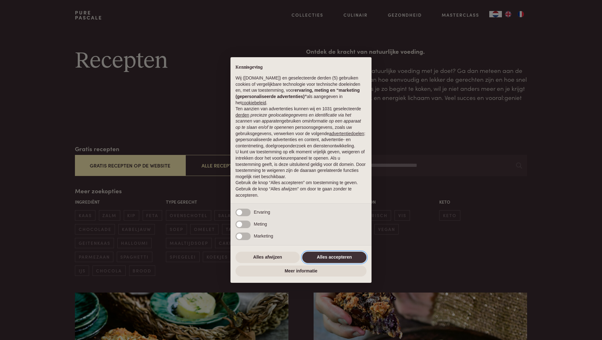
click at [336, 256] on button "Alles accepteren" at bounding box center [334, 257] width 64 height 11
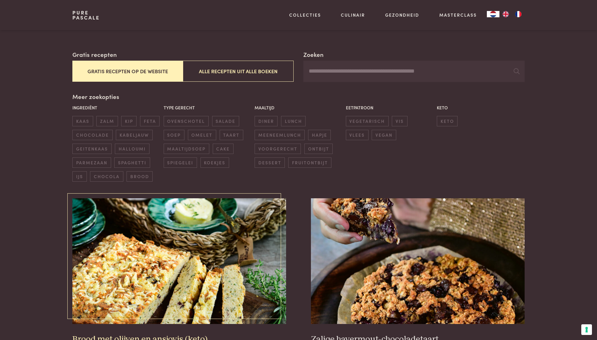
scroll to position [189, 0]
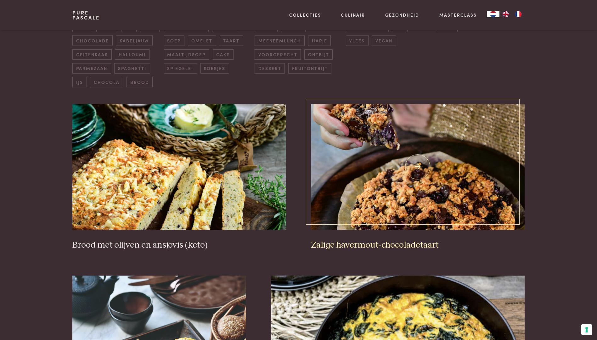
click at [350, 245] on h3 "Zalige havermout-chocoladetaart" at bounding box center [417, 245] width 213 height 11
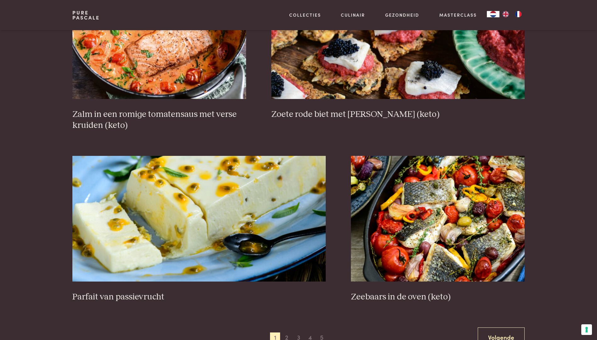
scroll to position [1038, 0]
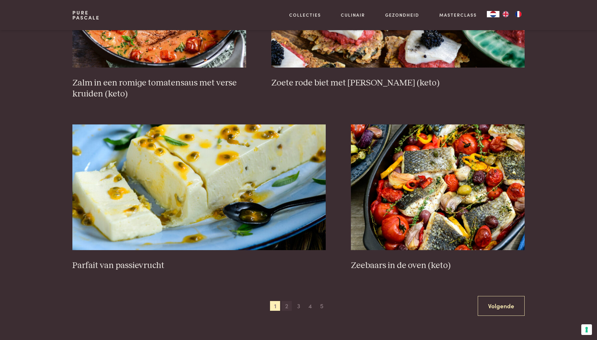
click at [287, 307] on span "2" at bounding box center [287, 306] width 10 height 10
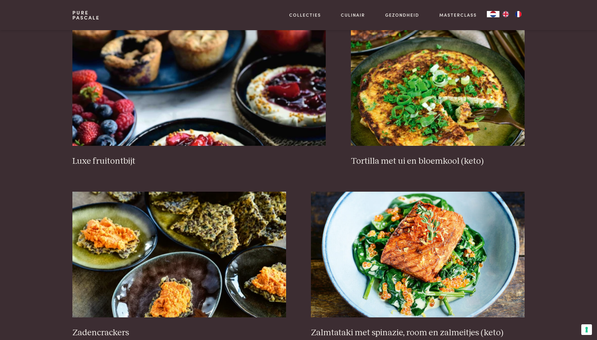
scroll to position [774, 0]
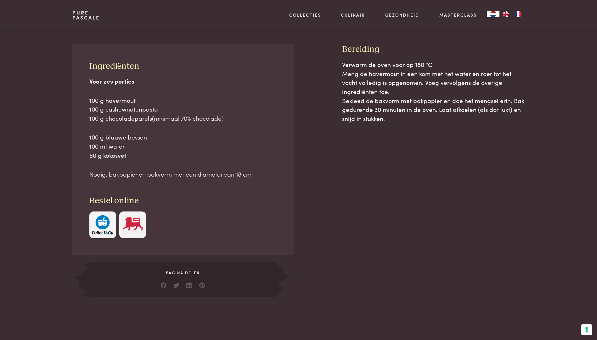
scroll to position [126, 0]
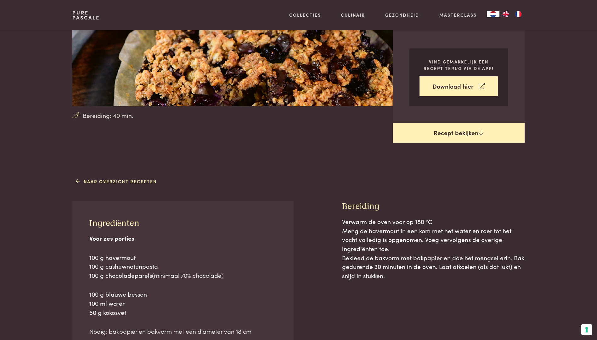
click at [441, 135] on link "Recept bekijken" at bounding box center [459, 133] width 132 height 20
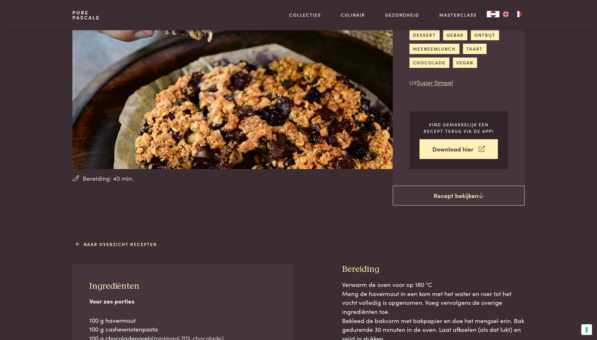
scroll to position [189, 0]
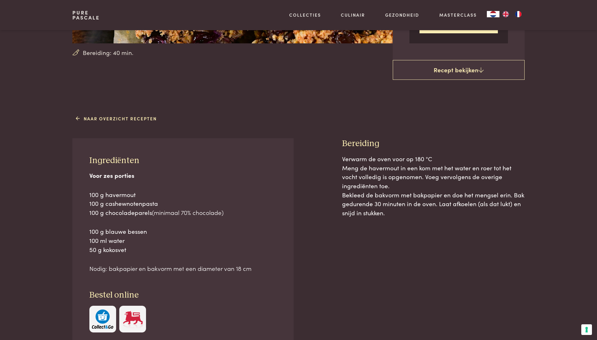
scroll to position [302, 0]
